Goal: Task Accomplishment & Management: Use online tool/utility

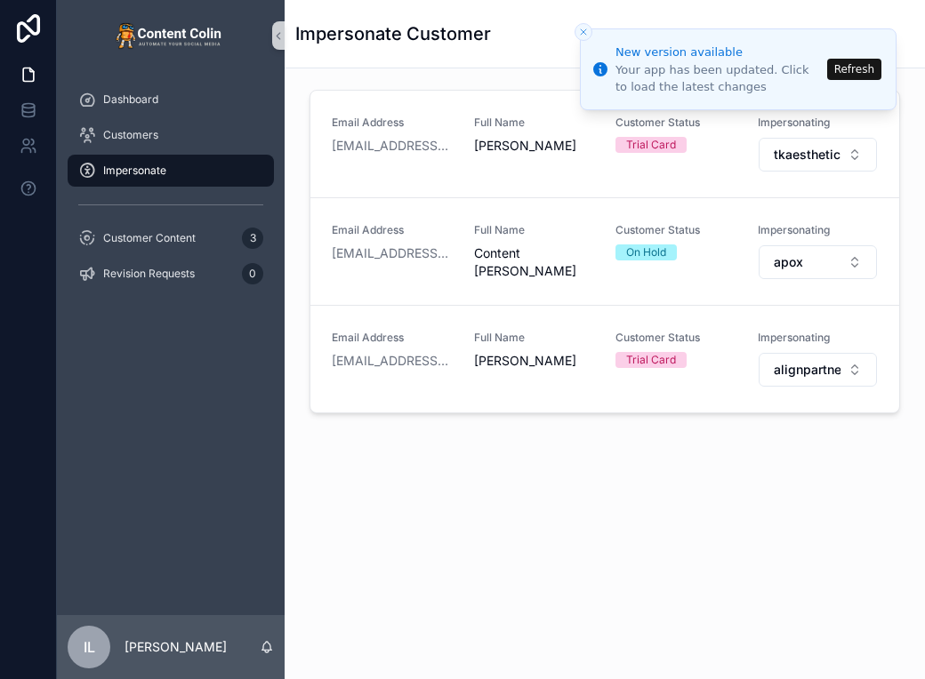
click at [861, 64] on button "Refresh" at bounding box center [854, 69] width 54 height 21
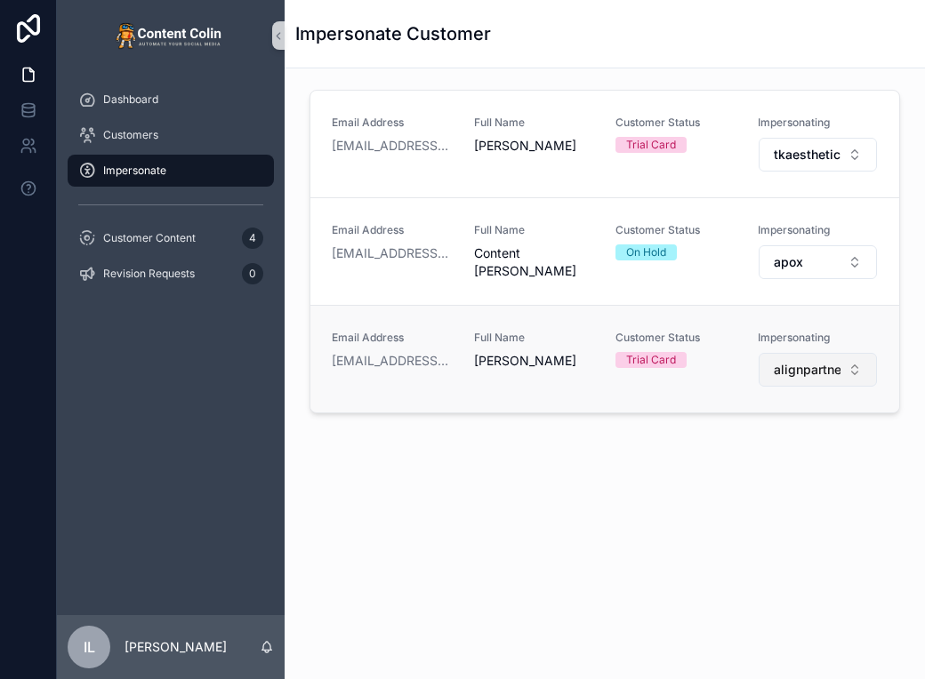
click at [812, 370] on span "alignpartners" at bounding box center [808, 370] width 68 height 18
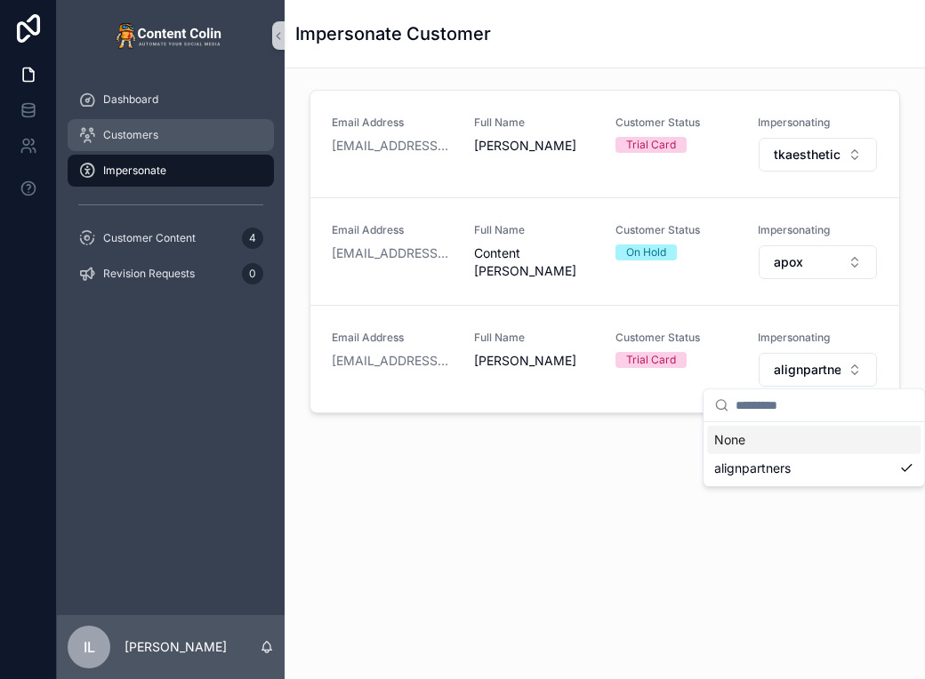
click at [163, 132] on div "Customers" at bounding box center [170, 135] width 185 height 28
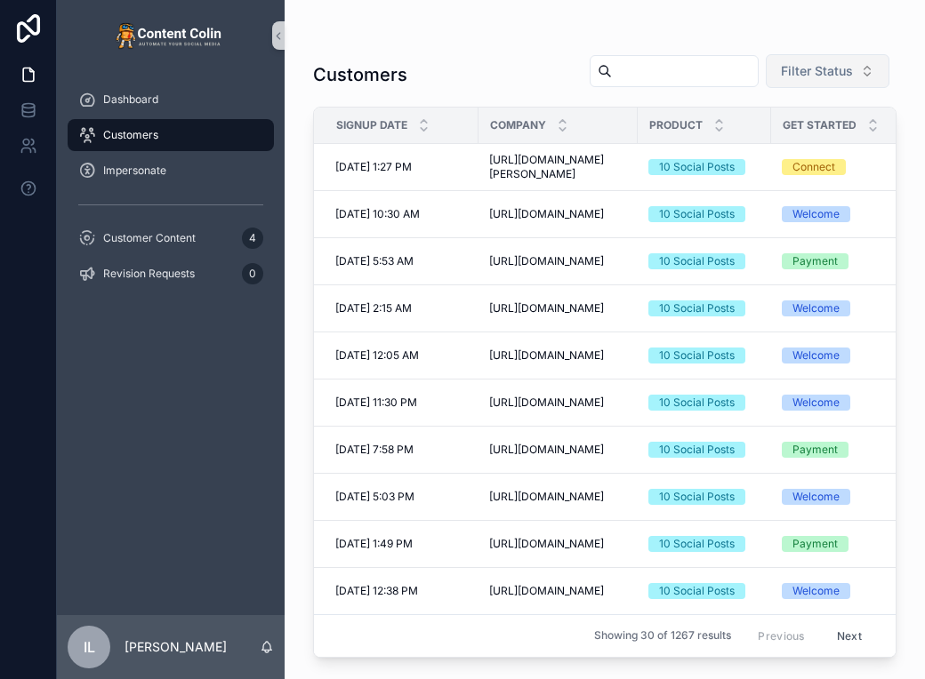
click at [859, 59] on button "Filter Status" at bounding box center [828, 71] width 124 height 34
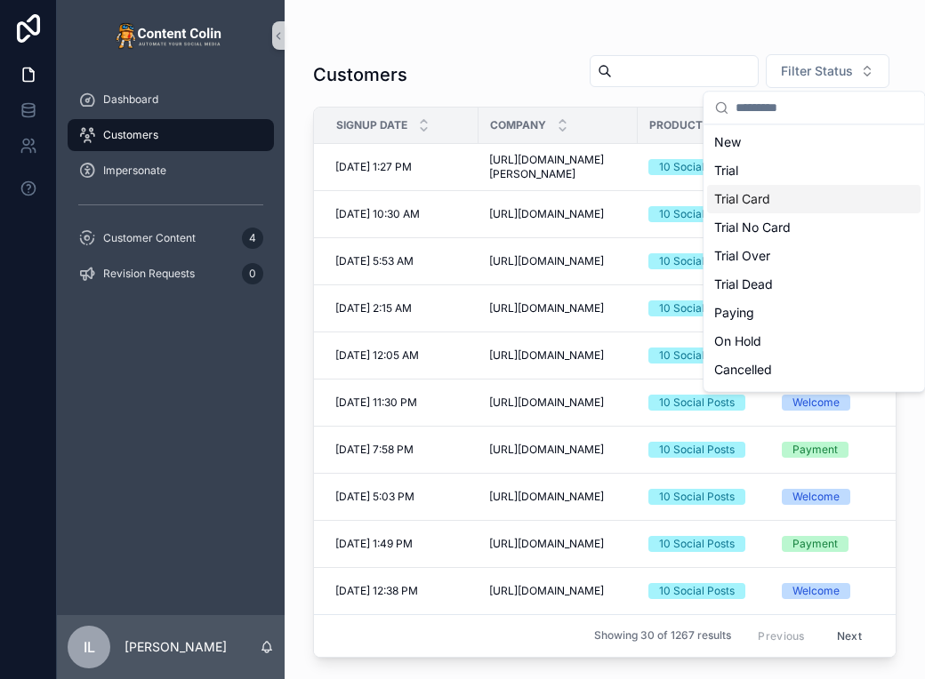
click at [761, 197] on div "Trial Card" at bounding box center [813, 199] width 213 height 28
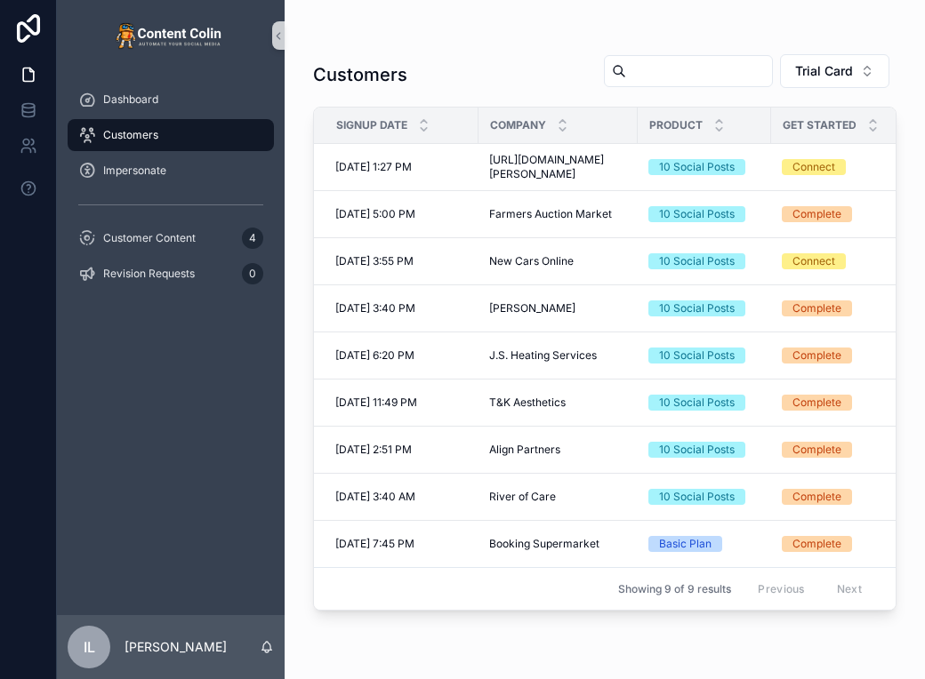
click at [7, 331] on div at bounding box center [28, 339] width 57 height 679
